Goal: Use online tool/utility: Utilize a website feature to perform a specific function

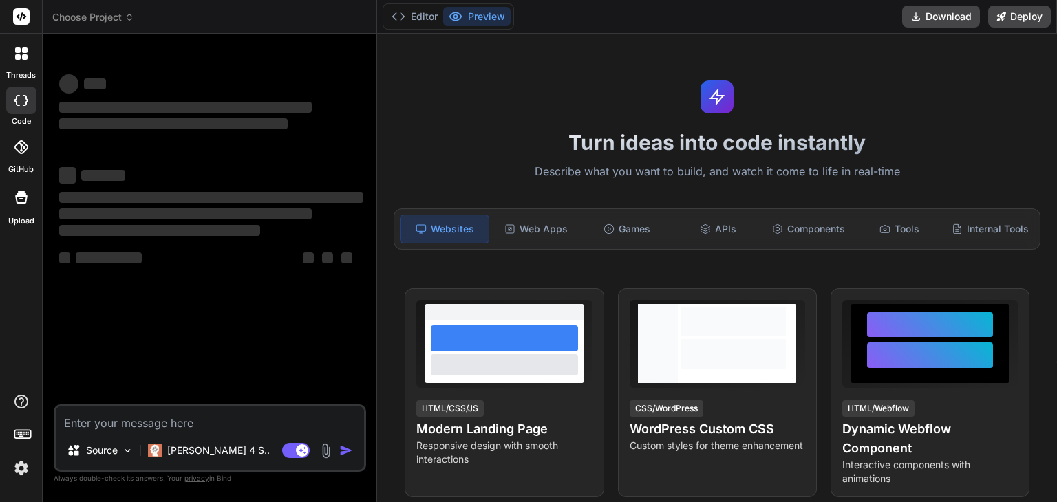
click at [235, 428] on textarea at bounding box center [210, 419] width 308 height 25
click at [196, 423] on textarea at bounding box center [210, 419] width 308 height 25
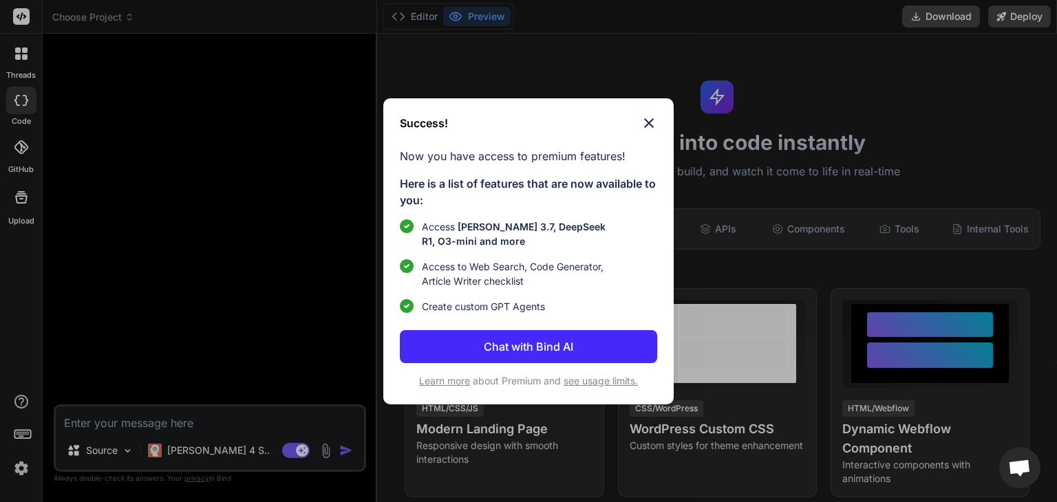
type textarea "x"
click at [649, 122] on img at bounding box center [648, 123] width 17 height 17
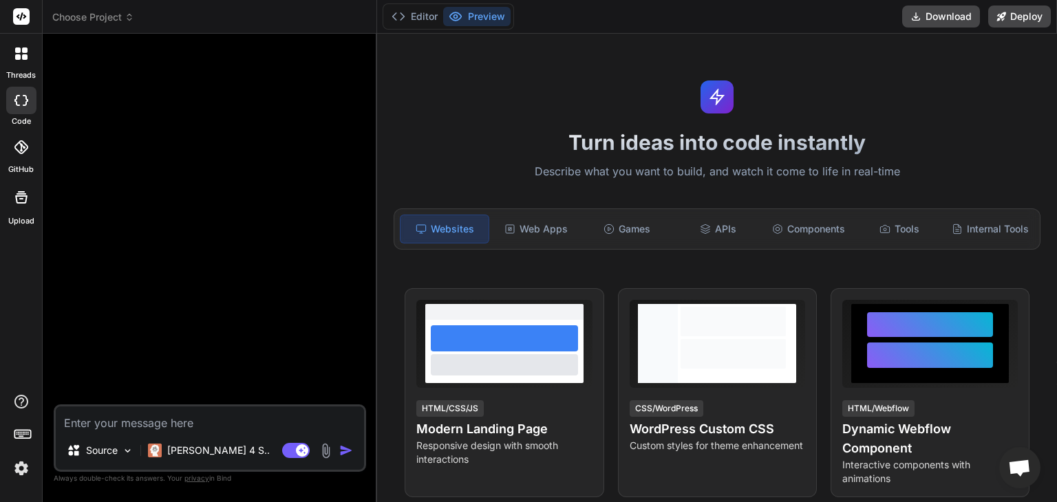
click at [243, 427] on textarea at bounding box center [210, 419] width 308 height 25
paste textarea "'use client' import React, { useState } from "react"; import Link from "next/li…"
type textarea "'use client' import React, { useState } from "react"; import Link from "next/li…"
type textarea "x"
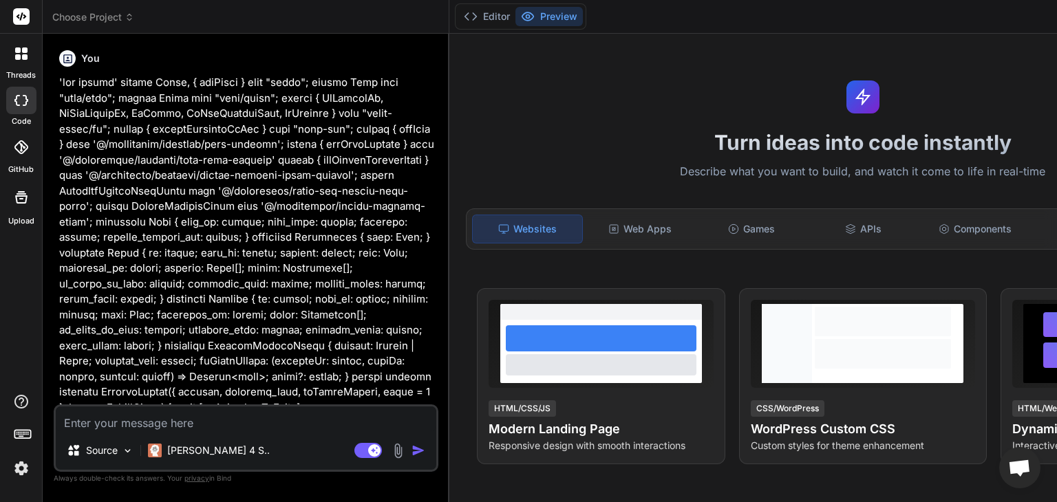
scroll to position [58, 0]
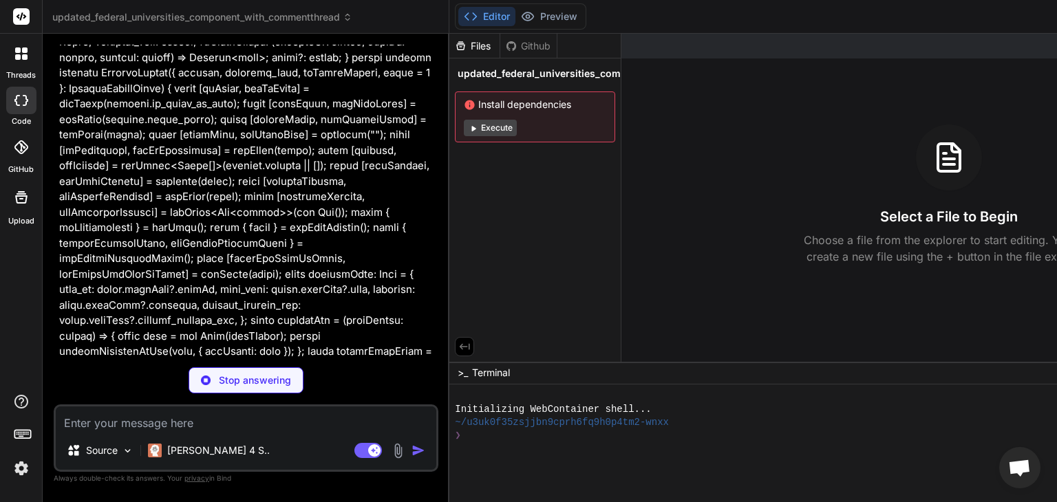
scroll to position [415, 0]
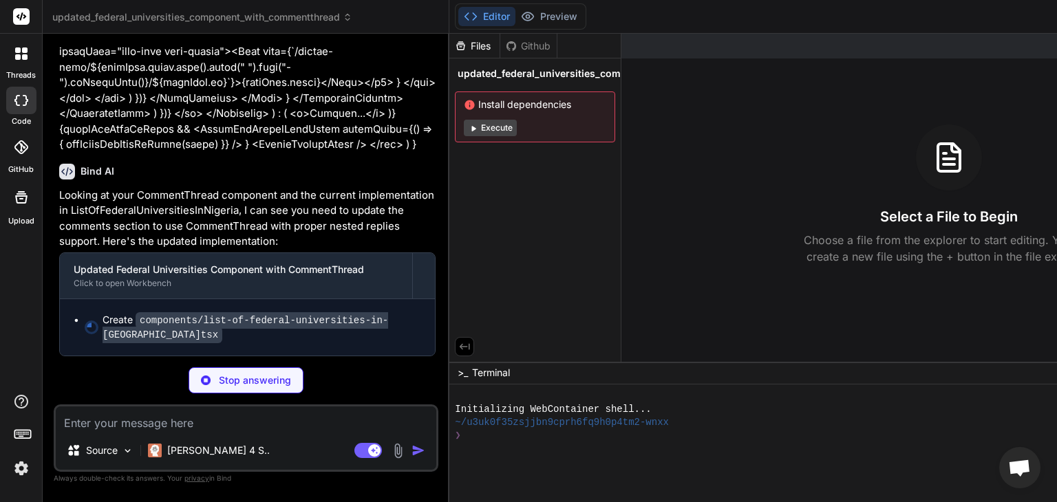
scroll to position [16452, 0]
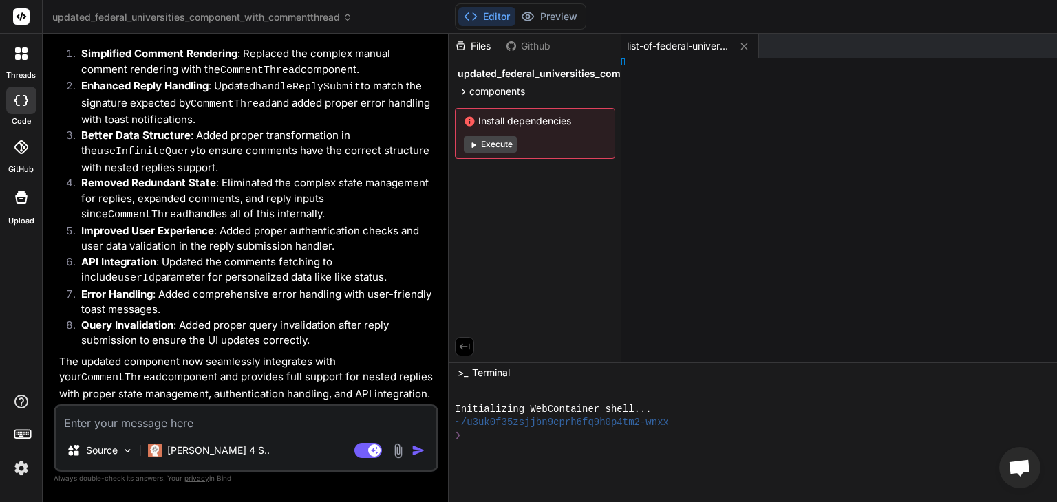
type textarea "x"
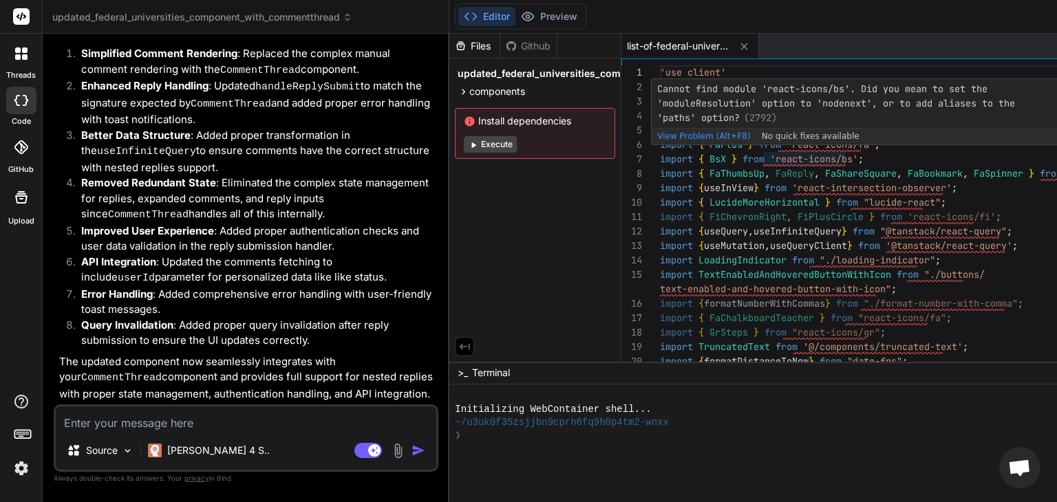
scroll to position [0, 0]
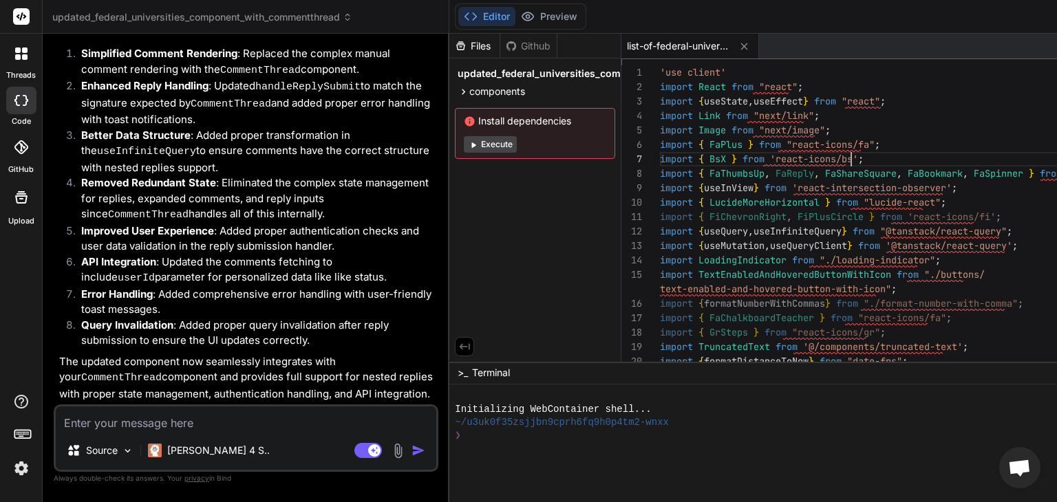
click at [757, 182] on div "import LucideMoreHorizontal" at bounding box center [786, 176] width 149 height 14
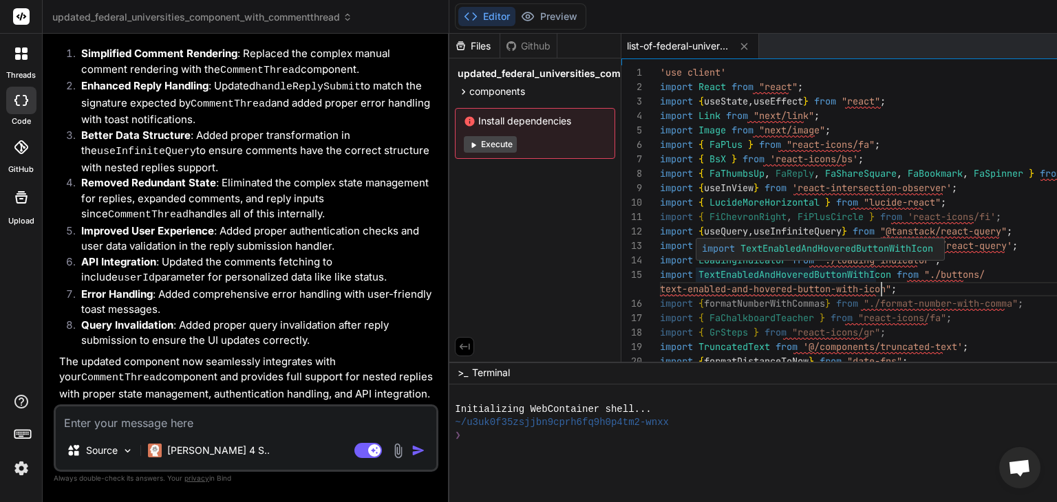
scroll to position [16770, 0]
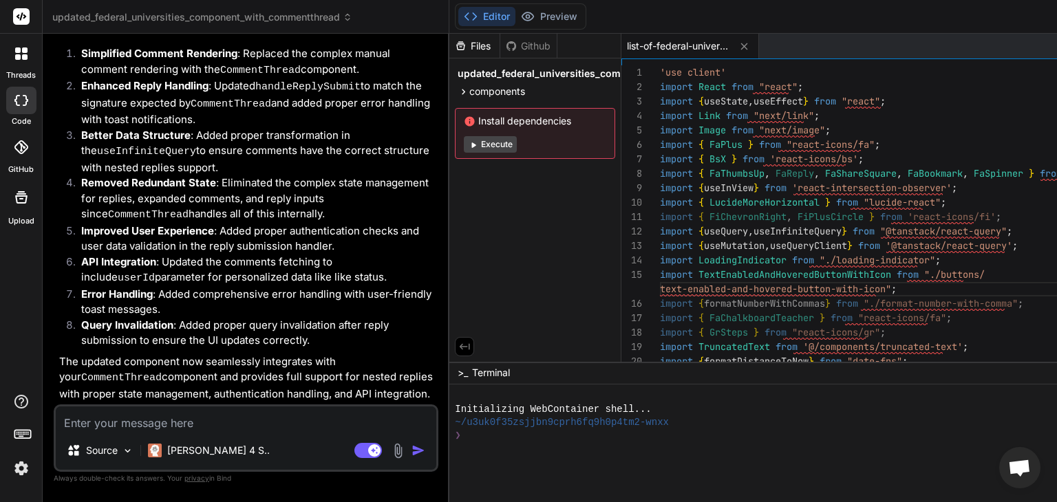
type textarea "'use client' import React from "react"; import { useState, useEffect } from "re…"
